Goal: Task Accomplishment & Management: Use online tool/utility

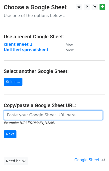
click at [18, 116] on input "url" at bounding box center [53, 115] width 99 height 10
click at [62, 115] on input "url" at bounding box center [53, 115] width 99 height 10
paste input "https://docs.google.com/spreadsheets/d/1Q912mZVL5PV-8IlPuVHZMEavtwisLfTjEWSwZSA…"
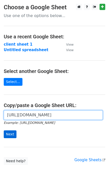
type input "https://docs.google.com/spreadsheets/d/1Q912mZVL5PV-8IlPuVHZMEavtwisLfTjEWSwZSA…"
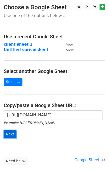
scroll to position [0, 0]
click at [10, 136] on input "Next" at bounding box center [10, 134] width 13 height 8
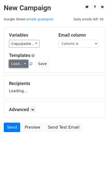
click at [19, 65] on link "Load..." at bounding box center [18, 64] width 19 height 8
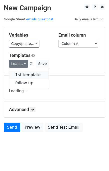
click at [25, 74] on link "1st template" at bounding box center [29, 75] width 40 height 8
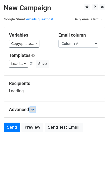
click at [34, 109] on icon at bounding box center [32, 109] width 3 height 3
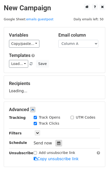
click at [57, 144] on div at bounding box center [59, 143] width 7 height 7
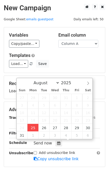
type input "2025-08-25 13:45"
type input "01"
type input "45"
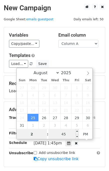
type input "2"
type input "2025-08-25 14:45"
type input "02"
click at [57, 137] on input "45" at bounding box center [64, 134] width 31 height 10
type input "00"
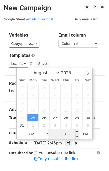
type input "2025-08-25 14:00"
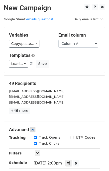
scroll to position [84, 0]
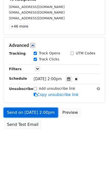
click at [46, 113] on link "Send on Aug 25 at 2:00pm" at bounding box center [31, 113] width 54 height 10
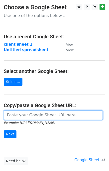
click at [26, 113] on input "url" at bounding box center [53, 115] width 99 height 10
type input "https://docs.google.com/spreadsheets/d/1Q912mZVL5PV-8IlPuVHZMEavtwisLfTjEWSwZSA…"
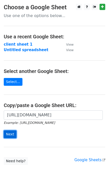
click at [10, 136] on input "Next" at bounding box center [10, 134] width 13 height 8
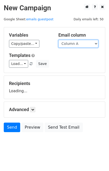
click at [75, 42] on select "Column A Column B Column C" at bounding box center [79, 44] width 40 height 8
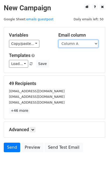
click at [84, 44] on select "Column A Column B Column C" at bounding box center [79, 44] width 40 height 8
select select "Column B"
click at [59, 40] on select "Column A Column B Column C" at bounding box center [79, 44] width 40 height 8
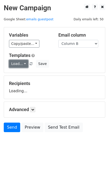
click at [23, 63] on link "Load..." at bounding box center [18, 64] width 19 height 8
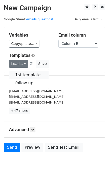
click at [26, 74] on link "1st template" at bounding box center [29, 75] width 40 height 8
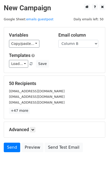
scroll to position [23, 0]
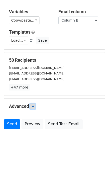
click at [34, 107] on link at bounding box center [33, 106] width 6 height 6
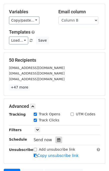
click at [57, 137] on div at bounding box center [59, 139] width 7 height 7
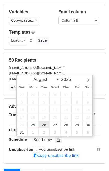
type input "2025-08-26 12:00"
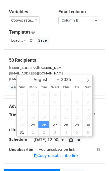
scroll to position [0, 0]
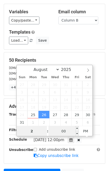
type input "2"
type input "2025-08-26 14:00"
type input "02"
click at [67, 130] on input "00" at bounding box center [64, 131] width 31 height 10
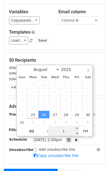
type input "10"
type input "2025-08-26 14:10"
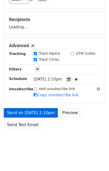
scroll to position [84, 0]
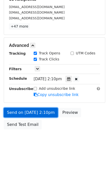
click at [46, 114] on link "Send on Aug 26 at 2:10pm" at bounding box center [31, 113] width 54 height 10
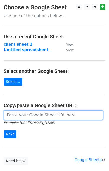
click at [19, 114] on input "url" at bounding box center [53, 115] width 99 height 10
type input "https://docs.google.com/spreadsheets/d/1Q912mZVL5PV-8IlPuVHZMEavtwisLfTjEWSwZSA…"
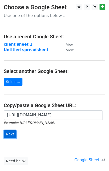
click at [9, 135] on input "Next" at bounding box center [10, 134] width 13 height 8
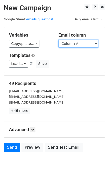
click at [96, 44] on select "Column A Column B Column C" at bounding box center [79, 44] width 40 height 8
select select "Column C"
click at [59, 40] on select "Column A Column B Column C" at bounding box center [79, 44] width 40 height 8
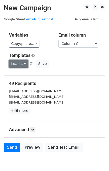
click at [24, 63] on link "Load..." at bounding box center [18, 64] width 19 height 8
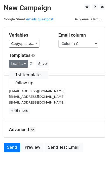
click at [30, 74] on link "1st template" at bounding box center [29, 75] width 40 height 8
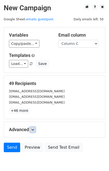
click at [32, 129] on link at bounding box center [33, 130] width 6 height 6
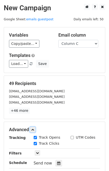
scroll to position [72, 0]
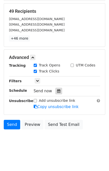
click at [58, 91] on icon at bounding box center [58, 91] width 3 height 4
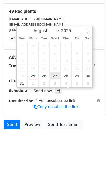
type input "2025-08-27 12:00"
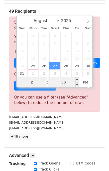
type input "2"
type input "2025-08-27 14:00"
type input "02"
click at [62, 82] on input "00" at bounding box center [64, 82] width 31 height 10
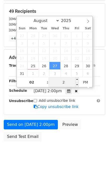
type input "20"
type input "2025-08-27 14:20"
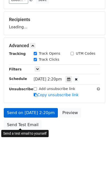
scroll to position [84, 0]
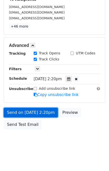
click at [39, 113] on link "Send on Aug 27 at 2:20pm" at bounding box center [31, 113] width 54 height 10
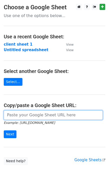
click at [24, 114] on input "url" at bounding box center [53, 115] width 99 height 10
type input "[URL][DOMAIN_NAME]"
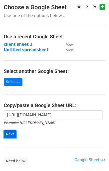
click at [12, 135] on input "Next" at bounding box center [10, 134] width 13 height 8
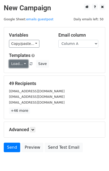
click at [23, 63] on link "Load..." at bounding box center [18, 64] width 19 height 8
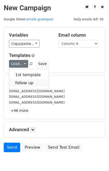
click at [29, 81] on link "follow up" at bounding box center [29, 83] width 40 height 8
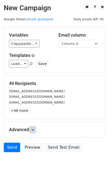
click at [34, 128] on icon at bounding box center [32, 129] width 3 height 3
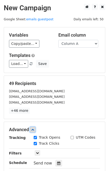
scroll to position [72, 0]
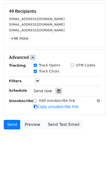
click at [57, 92] on div at bounding box center [59, 91] width 7 height 7
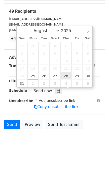
type input "2025-08-28 12:00"
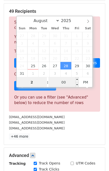
type input "2"
type input "2025-08-28 14:00"
type input "02"
click at [65, 81] on input "00" at bounding box center [64, 82] width 31 height 10
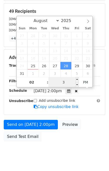
type input "30"
type input "2025-08-28 14:30"
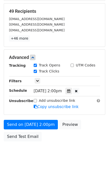
click at [72, 144] on body "New Campaign Daily emails left: 50 Google Sheet: emails guestpost Variables Cop…" at bounding box center [54, 48] width 109 height 232
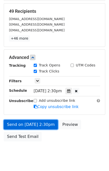
click at [48, 124] on link "Send on Aug 28 at 2:30pm" at bounding box center [31, 125] width 54 height 10
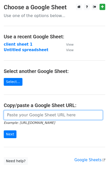
click at [42, 114] on input "url" at bounding box center [53, 115] width 99 height 10
type input "[URL][DOMAIN_NAME]"
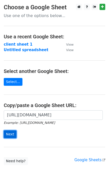
click at [12, 134] on input "Next" at bounding box center [10, 134] width 13 height 8
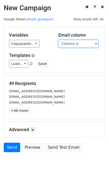
click at [96, 44] on select "Column A Column B Column C" at bounding box center [79, 44] width 40 height 8
select select "Column B"
click at [59, 40] on select "Column A Column B Column C" at bounding box center [79, 44] width 40 height 8
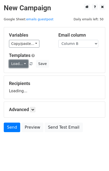
click at [23, 63] on link "Load..." at bounding box center [18, 64] width 19 height 8
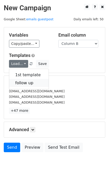
click at [27, 81] on link "follow up" at bounding box center [29, 83] width 40 height 8
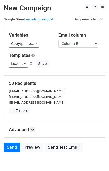
scroll to position [23, 0]
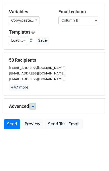
click at [34, 106] on icon at bounding box center [32, 106] width 3 height 3
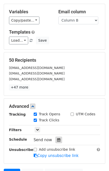
click at [57, 138] on icon at bounding box center [58, 140] width 3 height 4
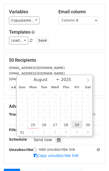
type input "2025-08-29 12:00"
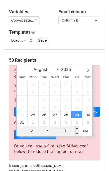
type input "2"
type input "2025-08-29 14:00"
type input "02"
click at [61, 131] on input "00" at bounding box center [64, 131] width 31 height 10
type input "40"
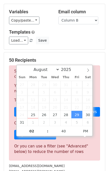
type input "2025-08-29 14:40"
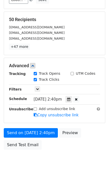
scroll to position [84, 0]
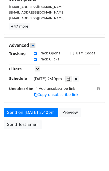
click at [108, 99] on main "New Campaign Daily emails left: 50 Google Sheet: emails guestpost Variables Cop…" at bounding box center [54, 26] width 109 height 212
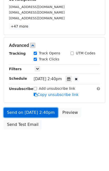
click at [49, 110] on link "Send on Aug 29 at 2:40pm" at bounding box center [31, 113] width 54 height 10
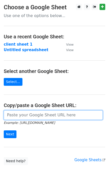
click at [22, 112] on input "url" at bounding box center [53, 115] width 99 height 10
type input "[URL][DOMAIN_NAME]"
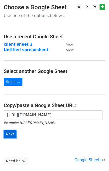
click at [12, 135] on input "Next" at bounding box center [10, 134] width 13 height 8
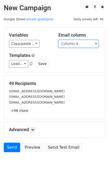
click at [96, 45] on select "Column A Column B Column C" at bounding box center [79, 44] width 40 height 8
select select "Column C"
click at [59, 40] on select "Column A Column B Column C" at bounding box center [79, 44] width 40 height 8
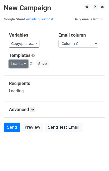
click at [21, 64] on link "Load..." at bounding box center [18, 64] width 19 height 8
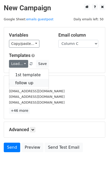
click at [28, 81] on link "follow up" at bounding box center [29, 83] width 40 height 8
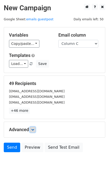
click at [34, 129] on icon at bounding box center [32, 129] width 3 height 3
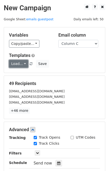
click at [20, 63] on link "Load..." at bounding box center [18, 64] width 19 height 8
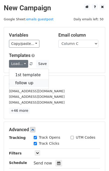
click at [28, 81] on link "follow up" at bounding box center [29, 83] width 40 height 8
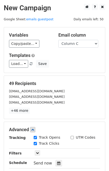
scroll to position [72, 0]
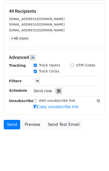
click at [57, 89] on icon at bounding box center [58, 91] width 3 height 4
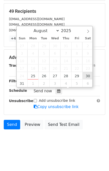
type input "2025-08-30 12:00"
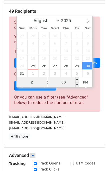
type input "2"
type input "2025-08-30 14:00"
type input "02"
click at [63, 81] on input "00" at bounding box center [64, 82] width 31 height 10
type input "50"
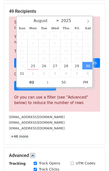
type input "2025-08-30 14:50"
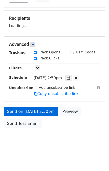
scroll to position [64, 0]
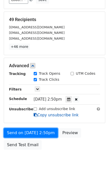
click at [41, 115] on form "Variables Copy/paste... {{Column A}} {{Column B}} {{Column C}} Email column Col…" at bounding box center [55, 57] width 102 height 189
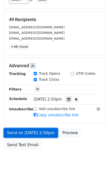
click at [48, 133] on link "Send on Aug 30 at 2:50pm" at bounding box center [31, 133] width 54 height 10
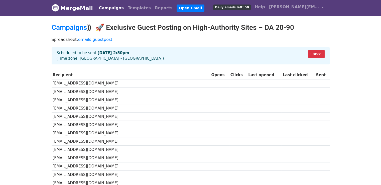
click at [110, 9] on link "Campaigns" at bounding box center [111, 8] width 29 height 10
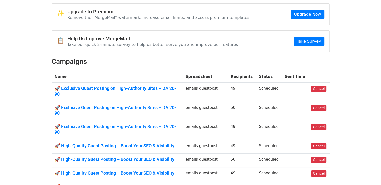
scroll to position [30, 0]
